Goal: Book appointment/travel/reservation

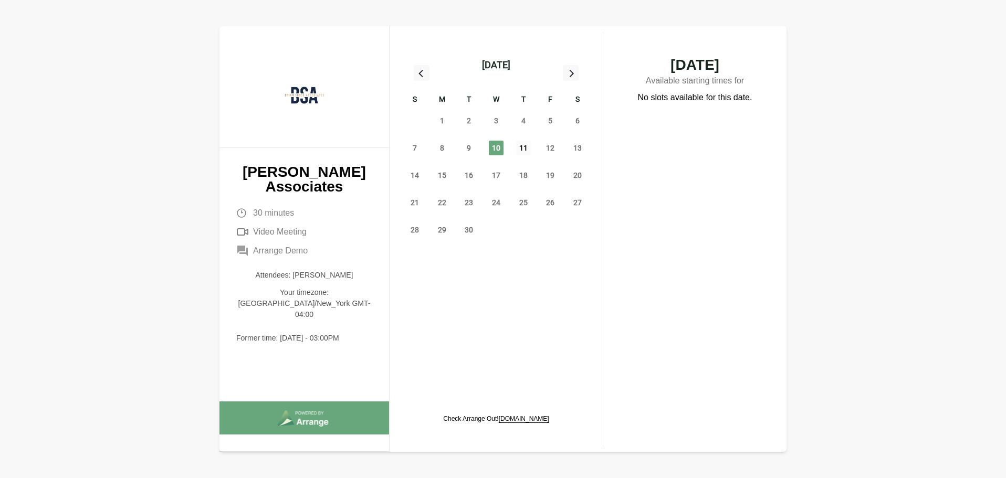
click at [522, 146] on span "11" at bounding box center [523, 148] width 15 height 15
click at [551, 146] on span "12" at bounding box center [550, 148] width 15 height 15
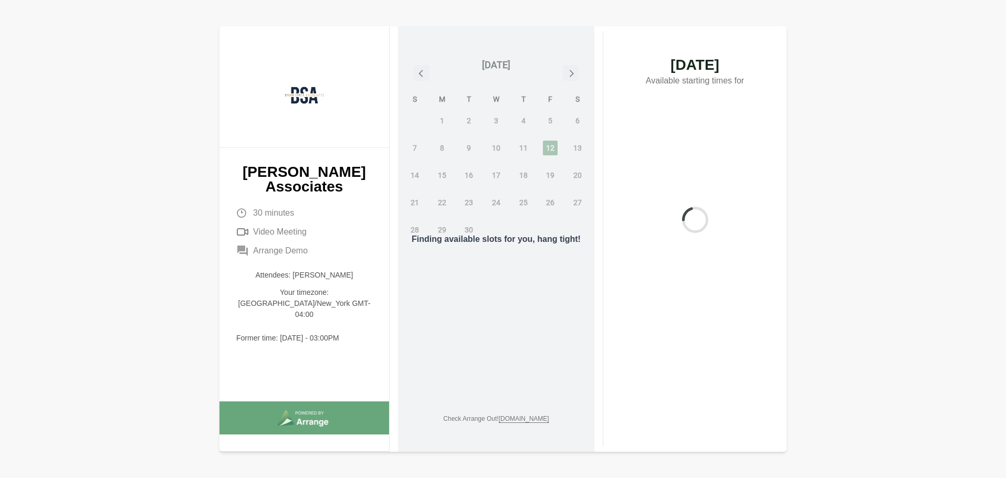
click at [498, 174] on div "Finding available slots for you, hang tight!" at bounding box center [496, 239] width 196 height 426
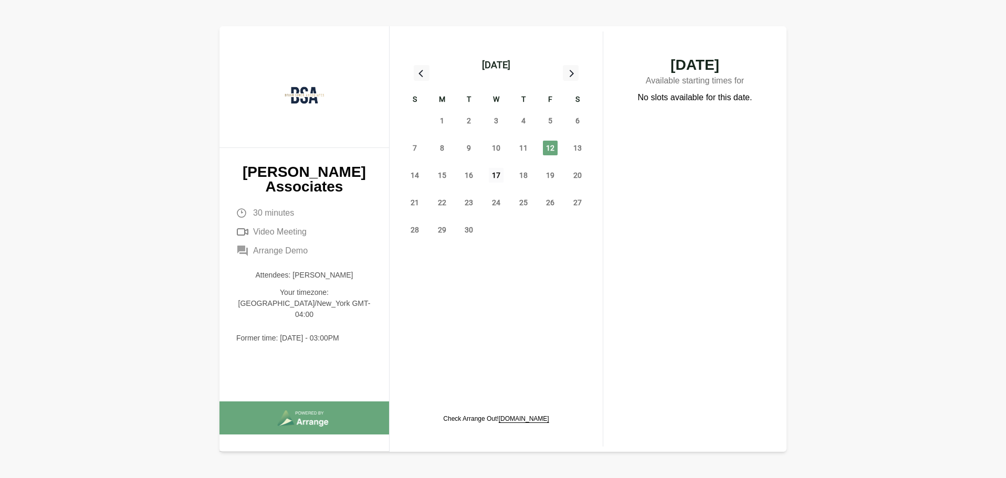
click at [498, 174] on span "17" at bounding box center [496, 175] width 15 height 15
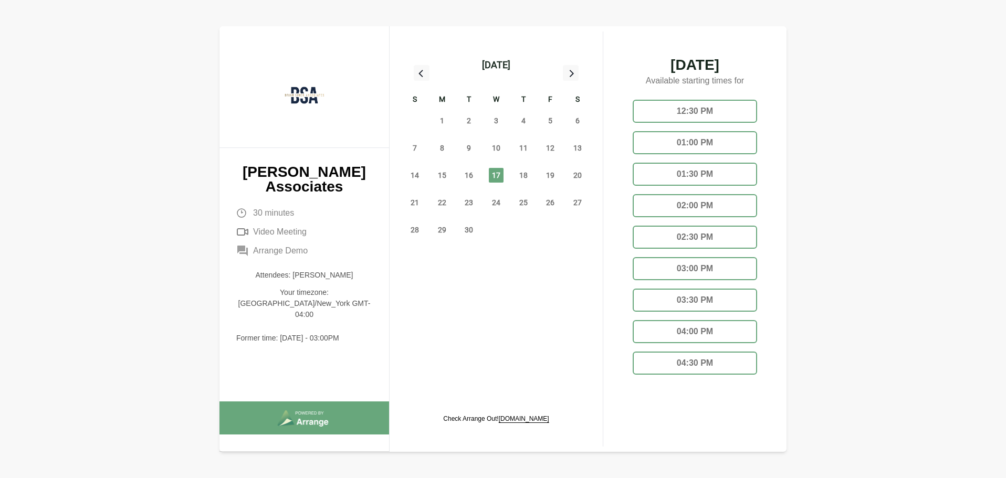
click at [682, 174] on div "01:30 PM" at bounding box center [695, 174] width 124 height 23
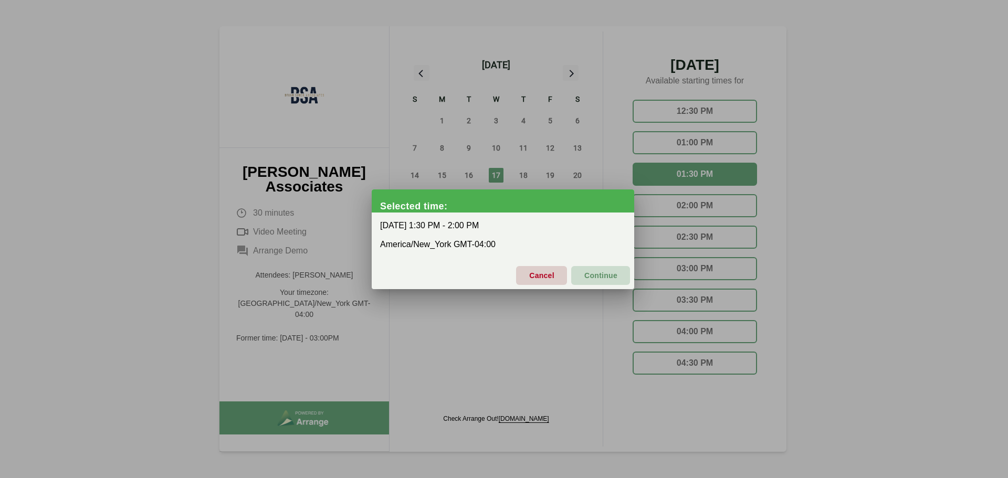
click at [608, 273] on span "Continue" at bounding box center [601, 276] width 34 height 22
